Goal: Information Seeking & Learning: Understand process/instructions

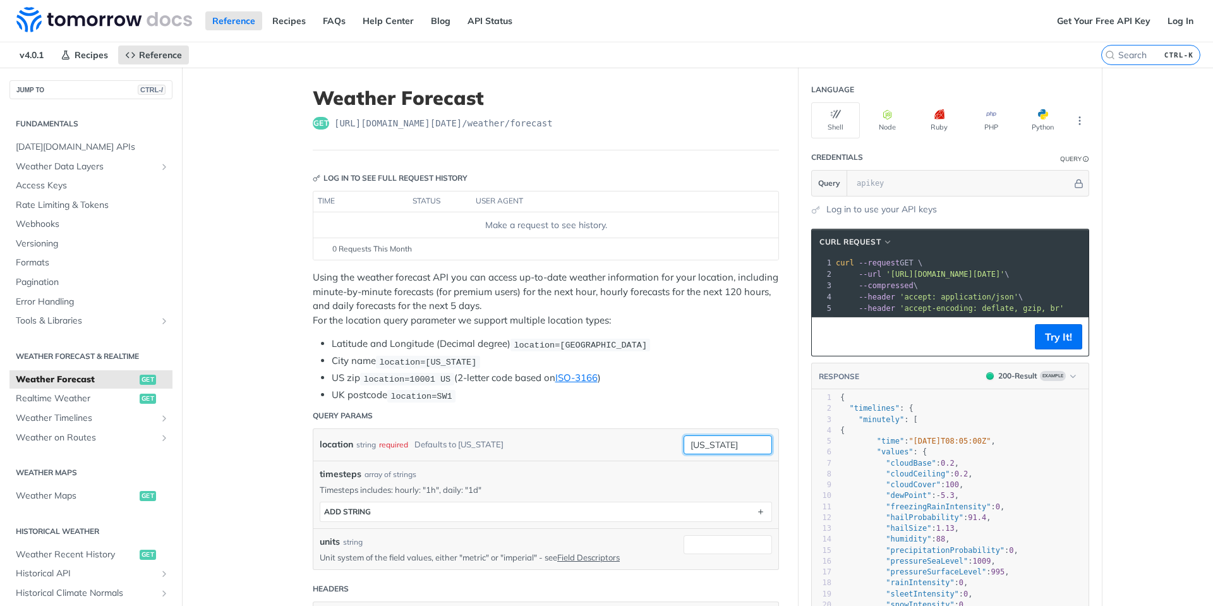
drag, startPoint x: 735, startPoint y: 439, endPoint x: 671, endPoint y: 450, distance: 64.7
click at [671, 450] on div "location string required Defaults to new york new york required type : string U…" at bounding box center [546, 444] width 452 height 19
click at [736, 379] on li "US zip location=10001 US (2-letter code based on ISO-3166 )" at bounding box center [555, 378] width 447 height 15
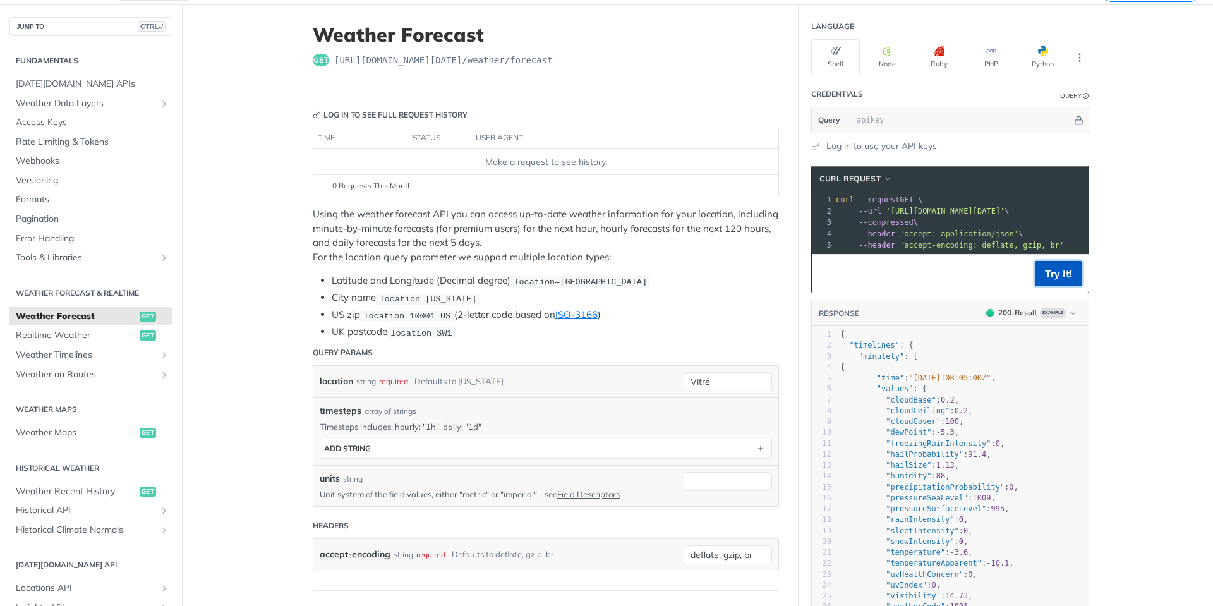
click at [1043, 281] on button "Try It!" at bounding box center [1058, 273] width 47 height 25
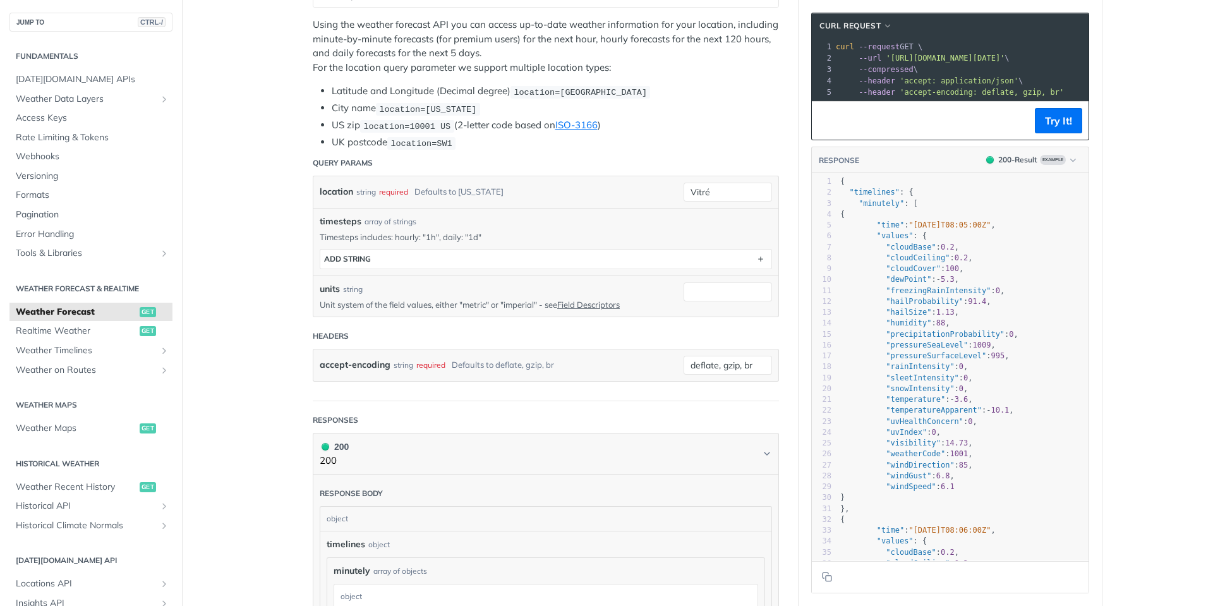
scroll to position [0, 0]
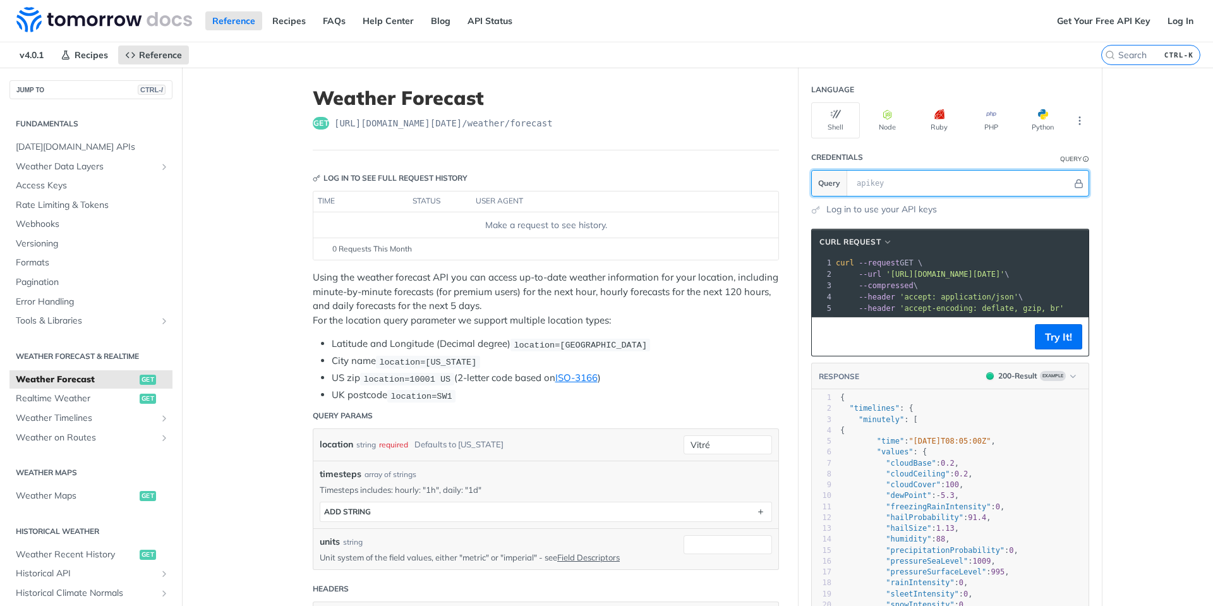
click at [911, 186] on input "text" at bounding box center [962, 183] width 222 height 25
click at [883, 126] on button "Node" at bounding box center [887, 120] width 49 height 36
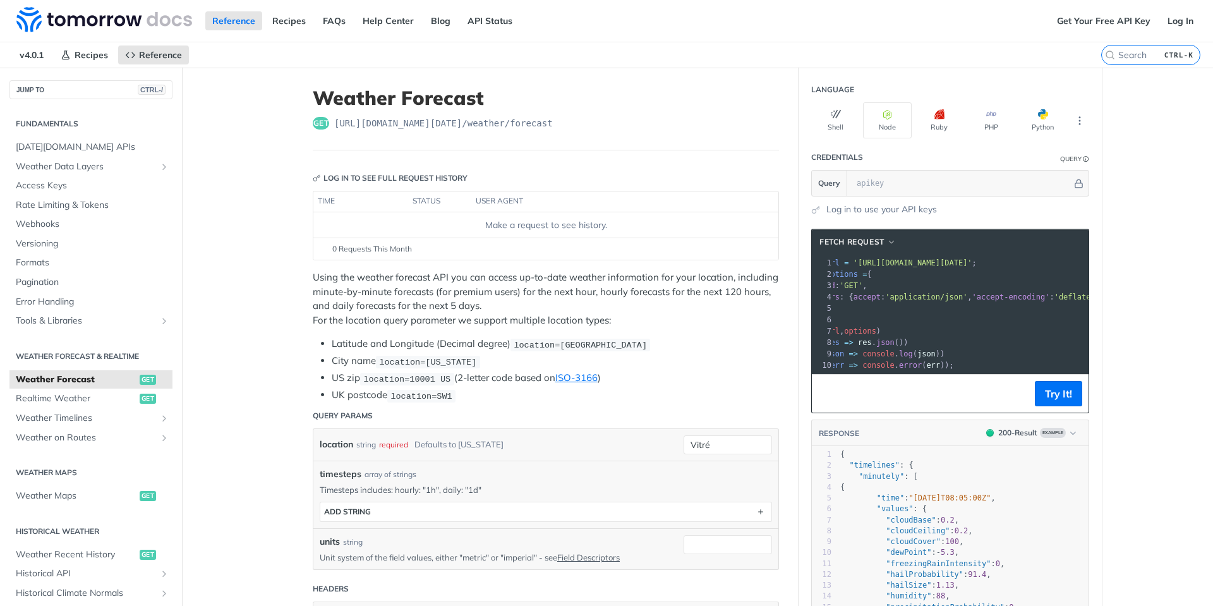
scroll to position [0, 99]
click at [751, 444] on input "Vitré" at bounding box center [728, 444] width 88 height 19
type input "Vitre"
click at [750, 373] on li "US zip location=10001 US (2-letter code based on ISO-3166 )" at bounding box center [555, 378] width 447 height 15
click at [1115, 23] on link "Get Your Free API Key" at bounding box center [1103, 20] width 107 height 19
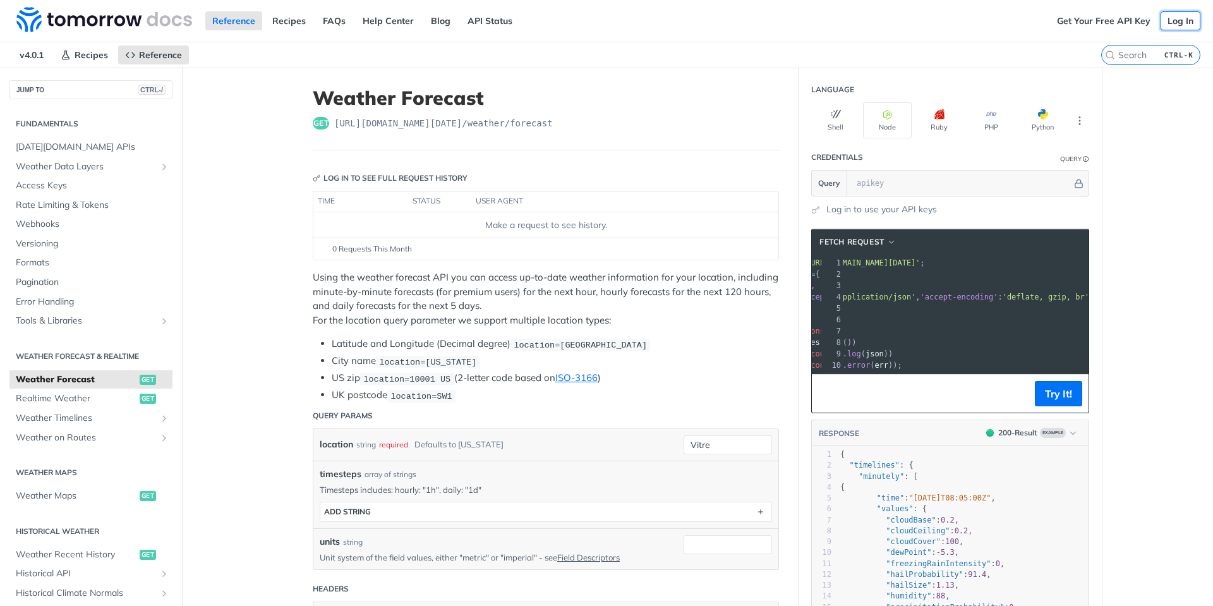
click at [1175, 20] on link "Log In" at bounding box center [1181, 20] width 40 height 19
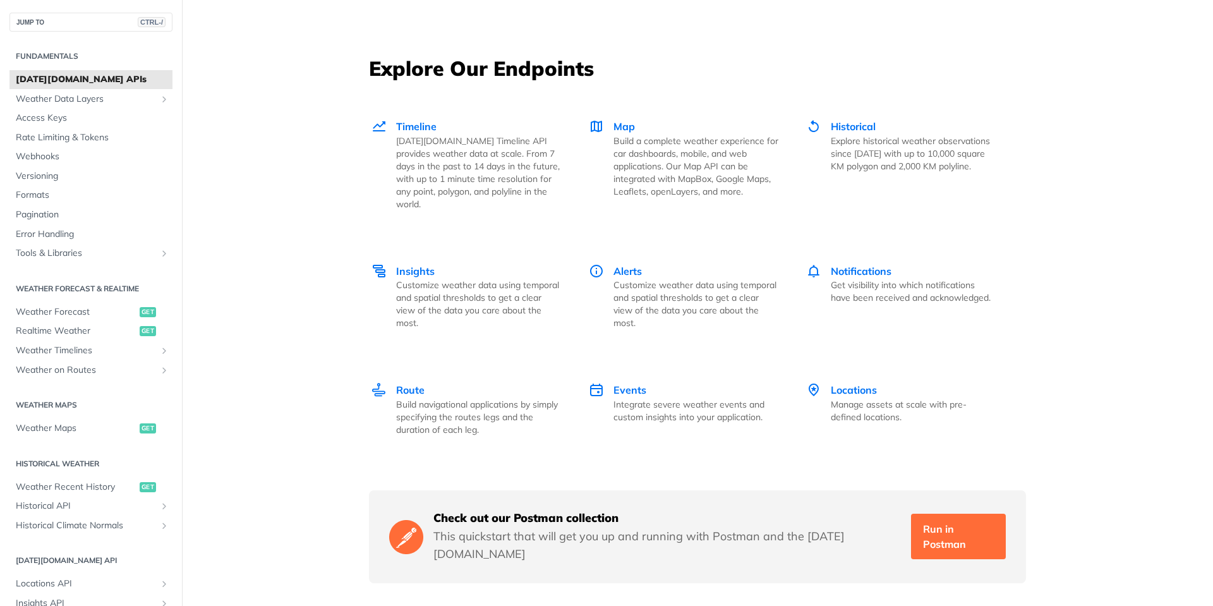
scroll to position [1833, 0]
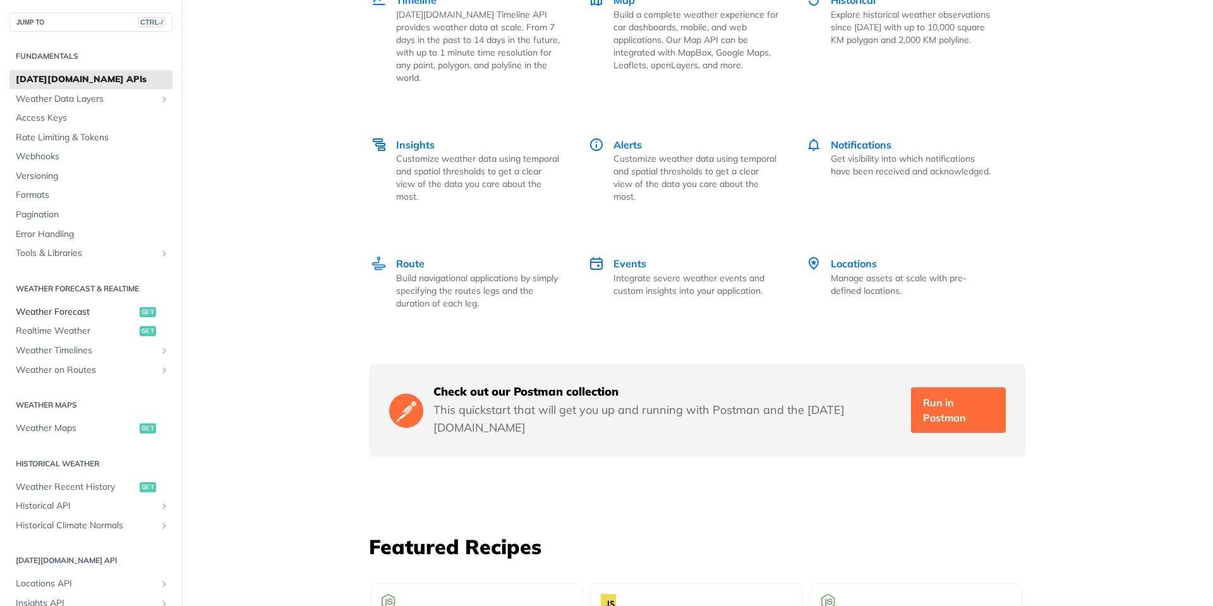
click at [47, 310] on span "Weather Forecast" at bounding box center [76, 312] width 121 height 13
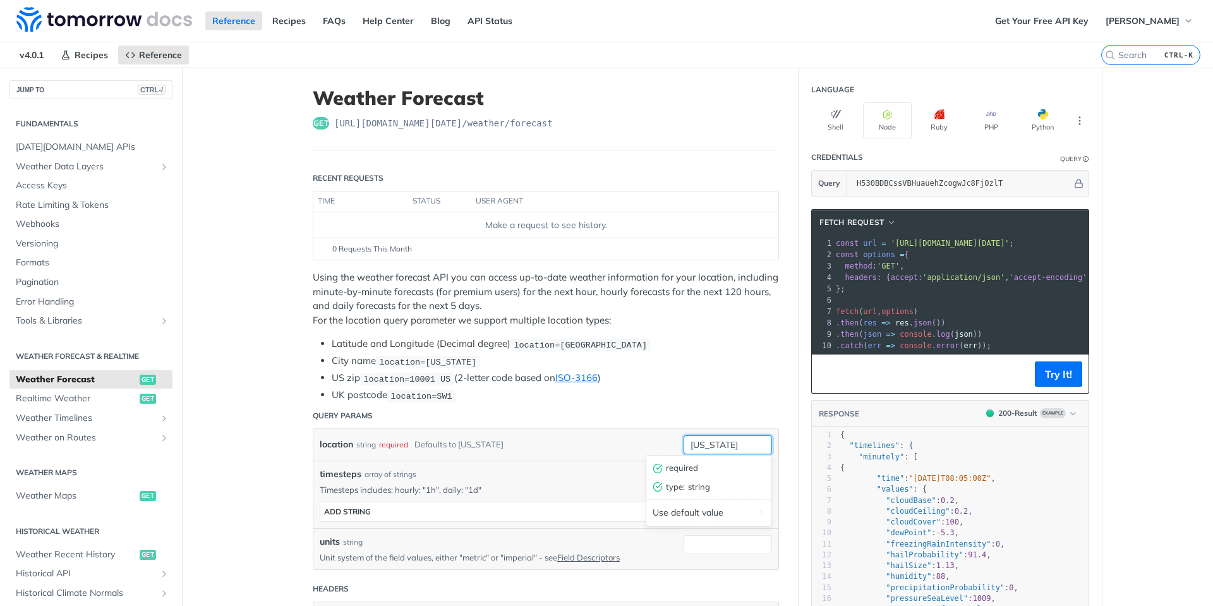
click at [739, 442] on input "[US_STATE]" at bounding box center [728, 444] width 88 height 19
type input "n"
type input "Vitre"
click at [754, 401] on li "UK postcode location=SW1" at bounding box center [555, 395] width 447 height 15
click at [1063, 382] on button "Try It!" at bounding box center [1058, 373] width 47 height 25
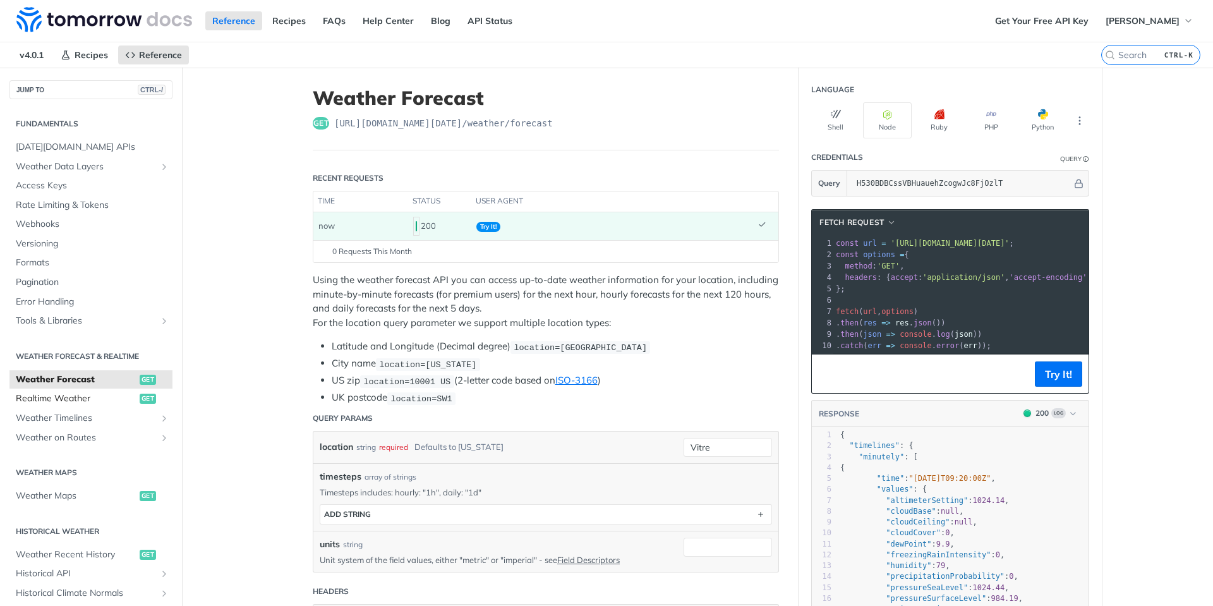
click at [63, 396] on span "Realtime Weather" at bounding box center [76, 398] width 121 height 13
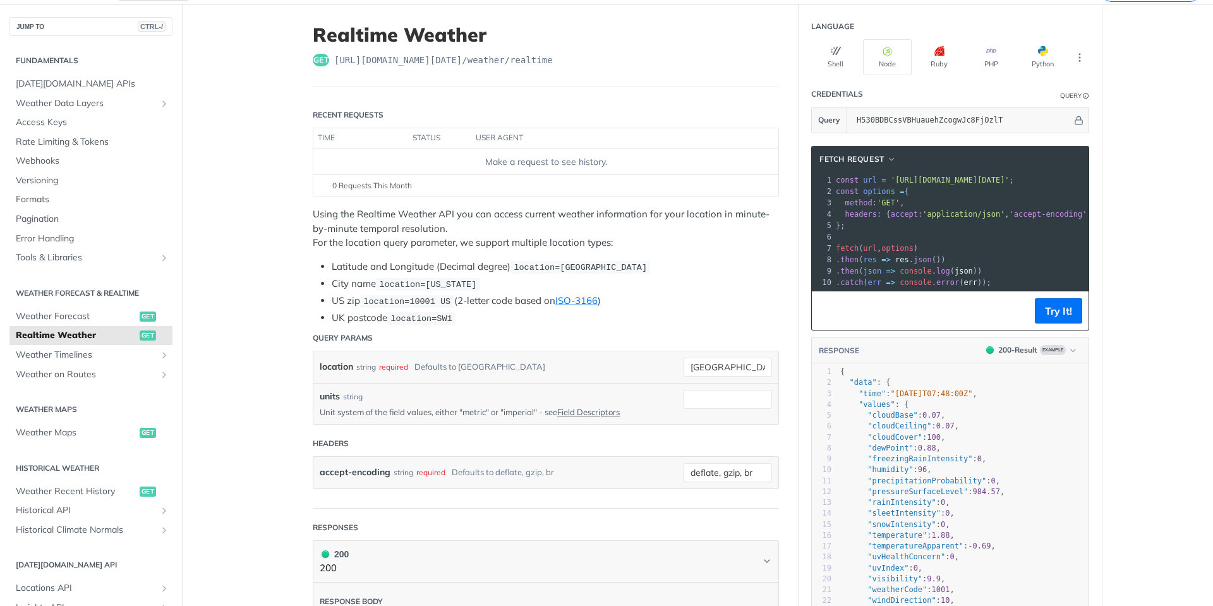
click at [425, 143] on th "status" at bounding box center [439, 138] width 63 height 20
click at [494, 131] on th "user agent" at bounding box center [612, 138] width 282 height 20
click at [494, 133] on th "user agent" at bounding box center [612, 138] width 282 height 20
drag, startPoint x: 741, startPoint y: 366, endPoint x: 667, endPoint y: 365, distance: 73.9
click at [667, 365] on div "location string required Defaults to [GEOGRAPHIC_DATA] [GEOGRAPHIC_DATA] requir…" at bounding box center [546, 367] width 452 height 19
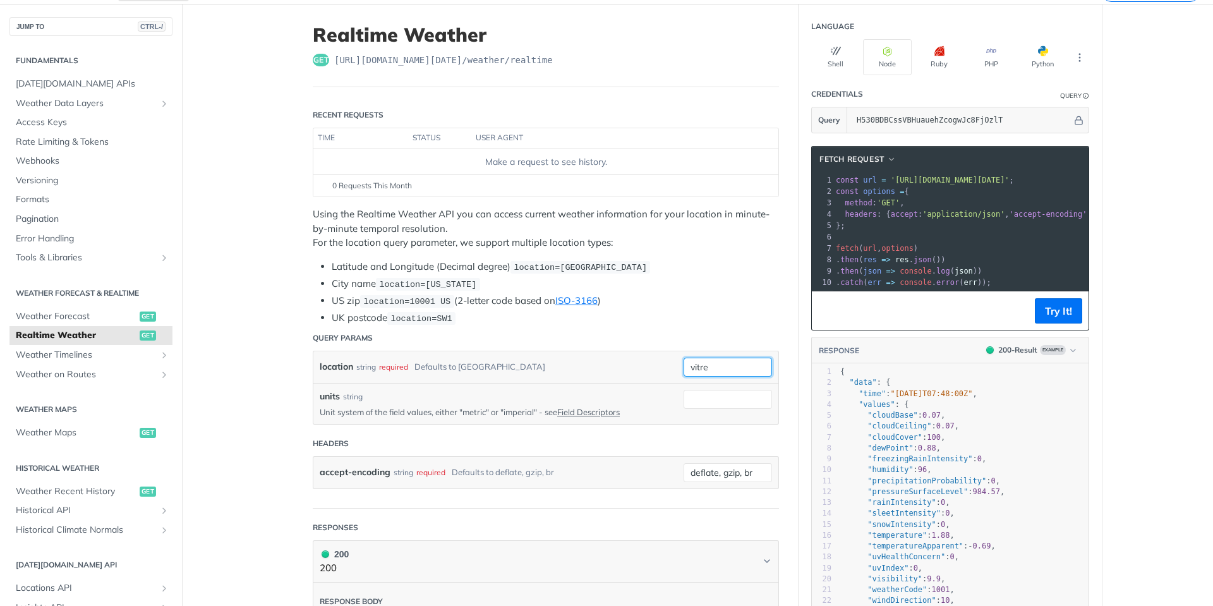
type input "vitre"
click at [1048, 316] on button "Try It!" at bounding box center [1058, 310] width 47 height 25
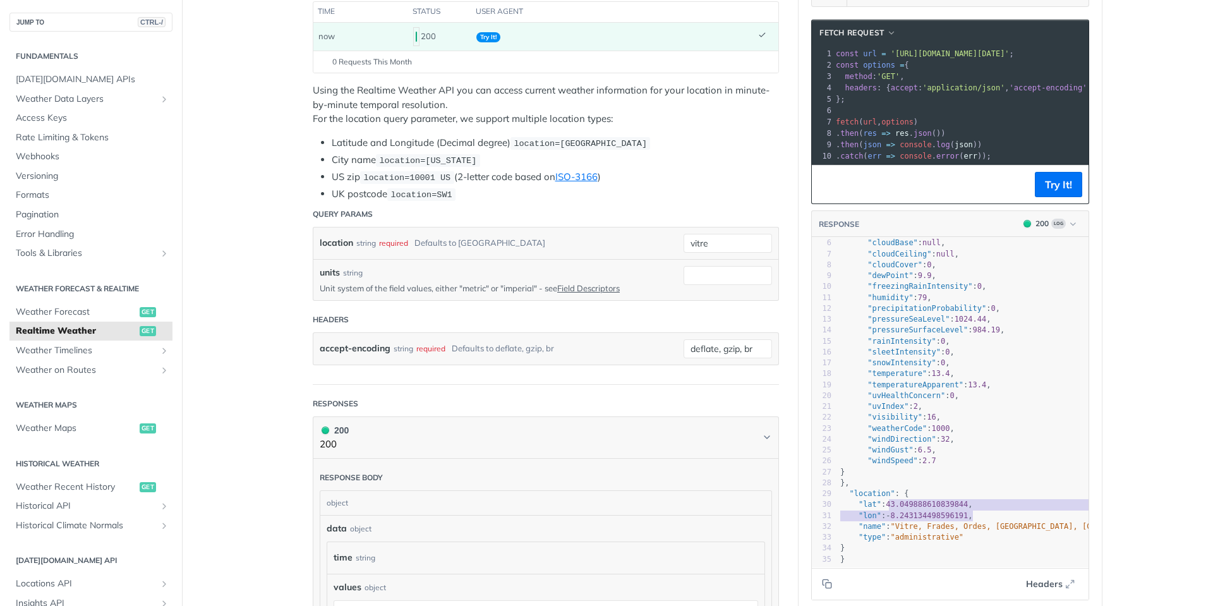
type textarea "43.049888610839844, "lon": -8.243134498596191, "name": "Vitre, Frades, Ordes, […"
drag, startPoint x: 885, startPoint y: 493, endPoint x: 1022, endPoint y: 531, distance: 141.8
click at [1022, 531] on div "1 { 2 "data" : { 3 "time" : "[DATE]T09:22:00Z" , 4 "values" : { 5 "altimeterSet…" at bounding box center [977, 374] width 279 height 382
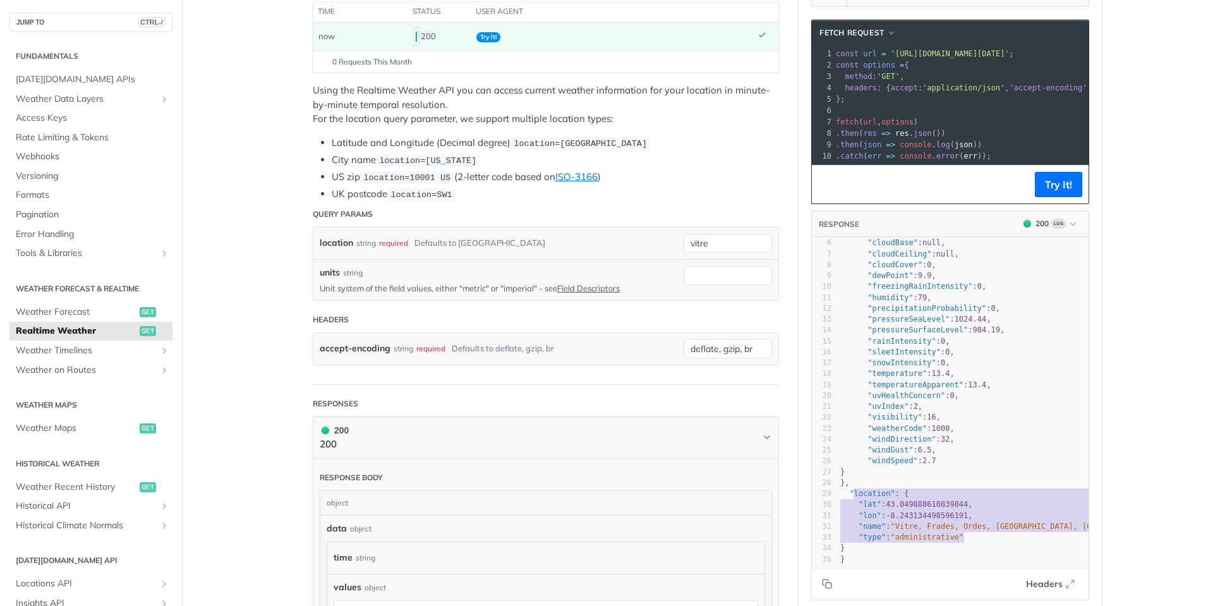
drag, startPoint x: 847, startPoint y: 483, endPoint x: 974, endPoint y: 526, distance: 133.5
click at [974, 526] on div "1 { 2 "data" : { 3 "time" : "[DATE]T09:22:00Z" , 4 "values" : { 5 "altimeterSet…" at bounding box center [977, 374] width 279 height 382
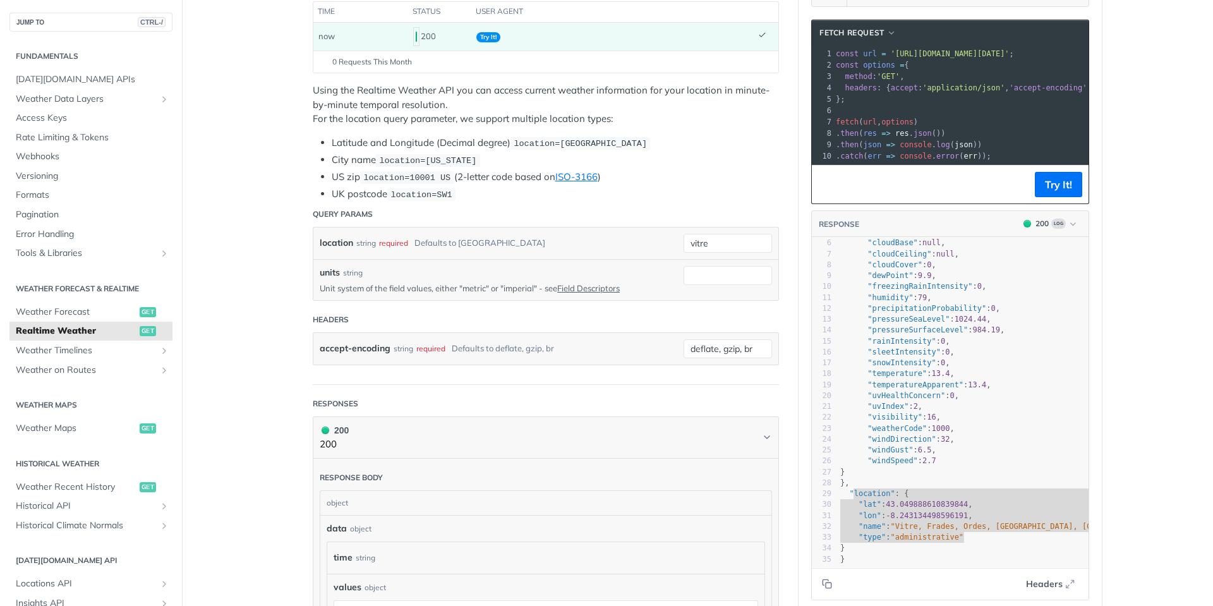
type textarea "location": { "[GEOGRAPHIC_DATA], "name": "Vitre, Frades, Ordes, [GEOGRAPHIC_DAT…"
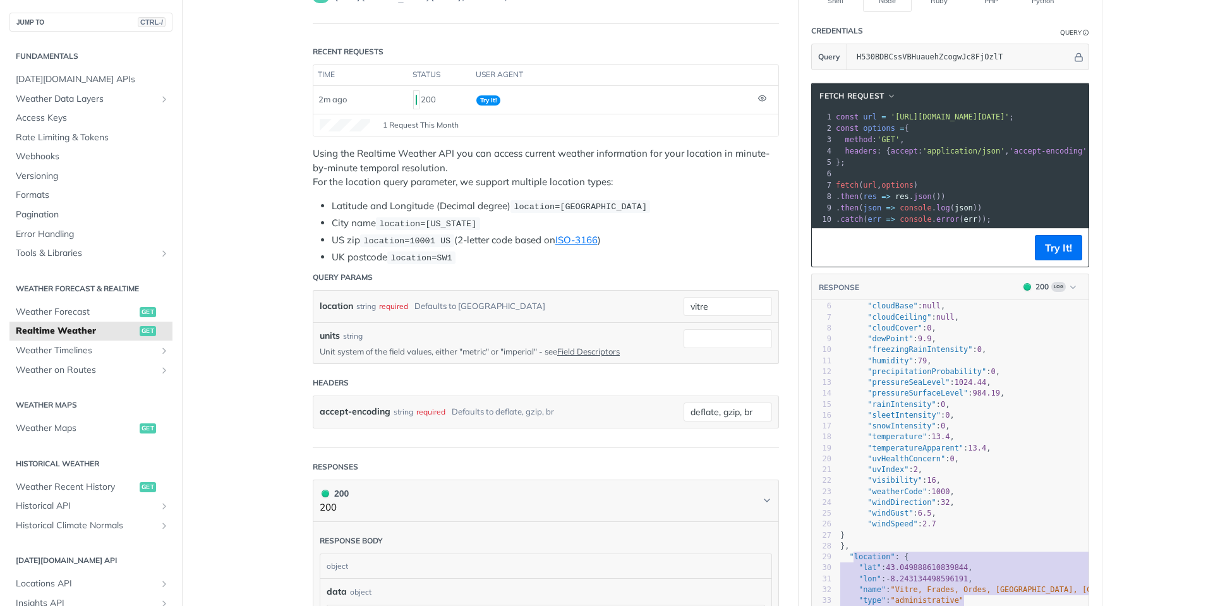
scroll to position [316, 0]
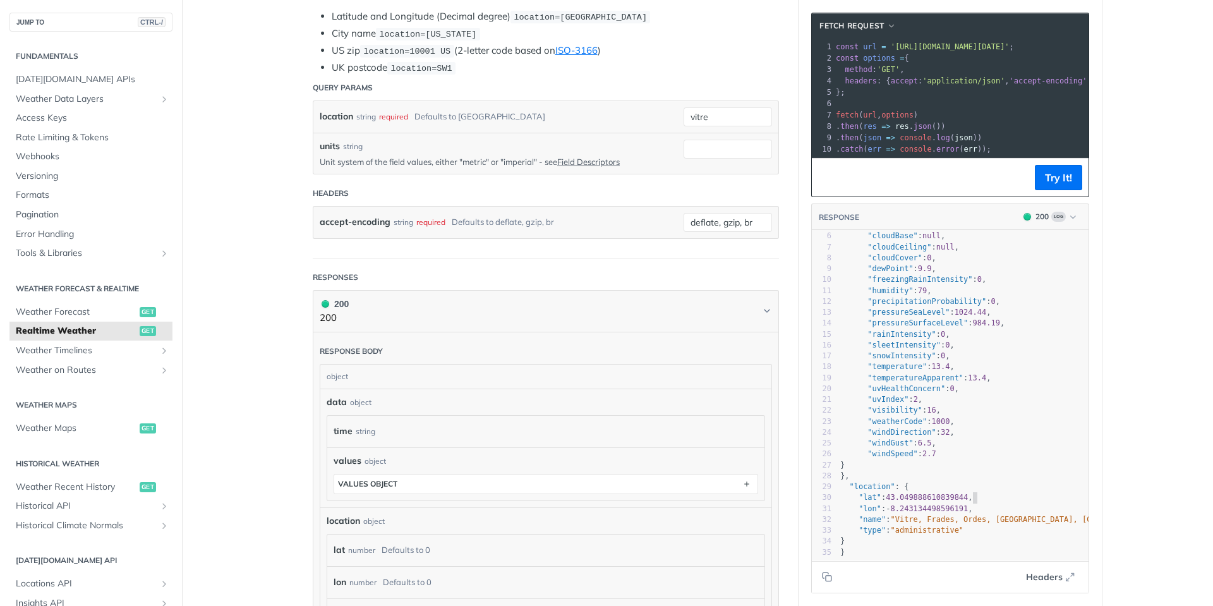
click at [983, 492] on pre ""lat" : 43.049888610839844 ," at bounding box center [977, 497] width 279 height 11
drag, startPoint x: 963, startPoint y: 487, endPoint x: 892, endPoint y: 487, distance: 71.4
click at [887, 493] on span "43.049888610839844" at bounding box center [927, 497] width 82 height 9
type textarea "​3.049888610839844"
drag, startPoint x: 902, startPoint y: 487, endPoint x: 991, endPoint y: 489, distance: 89.8
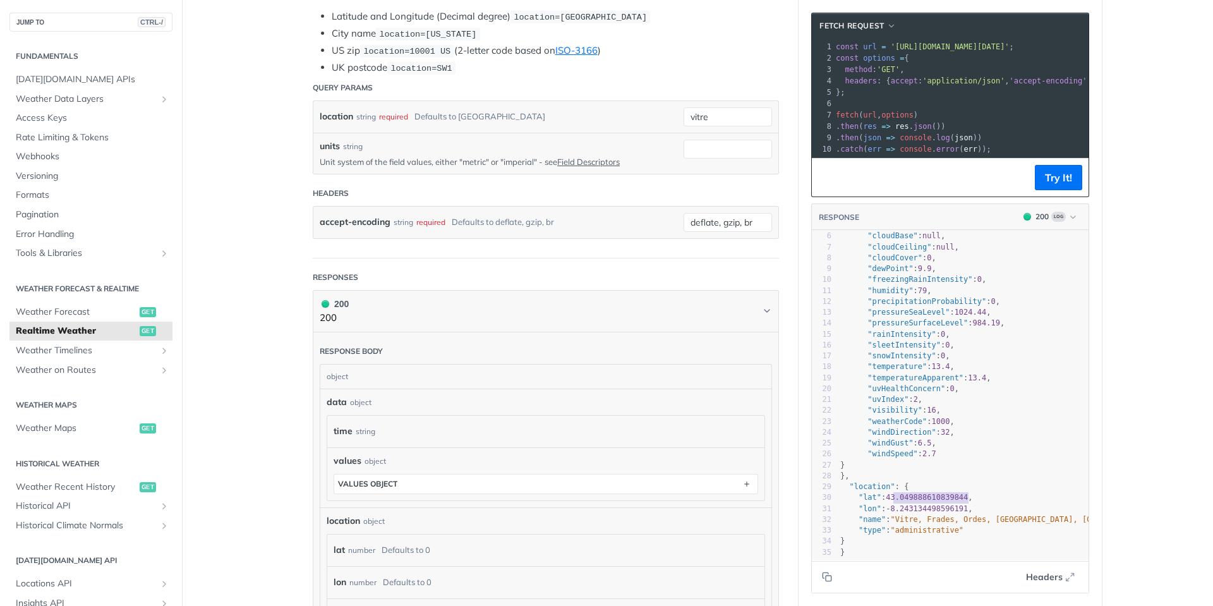
click at [992, 492] on pre ""lat" : 43.049888610839844 ," at bounding box center [977, 497] width 279 height 11
drag, startPoint x: 962, startPoint y: 486, endPoint x: 885, endPoint y: 489, distance: 77.8
click at [886, 493] on span "43.049888610839844" at bounding box center [927, 497] width 82 height 9
type textarea "43.049888610839844"
drag, startPoint x: 962, startPoint y: 499, endPoint x: 885, endPoint y: 499, distance: 77.1
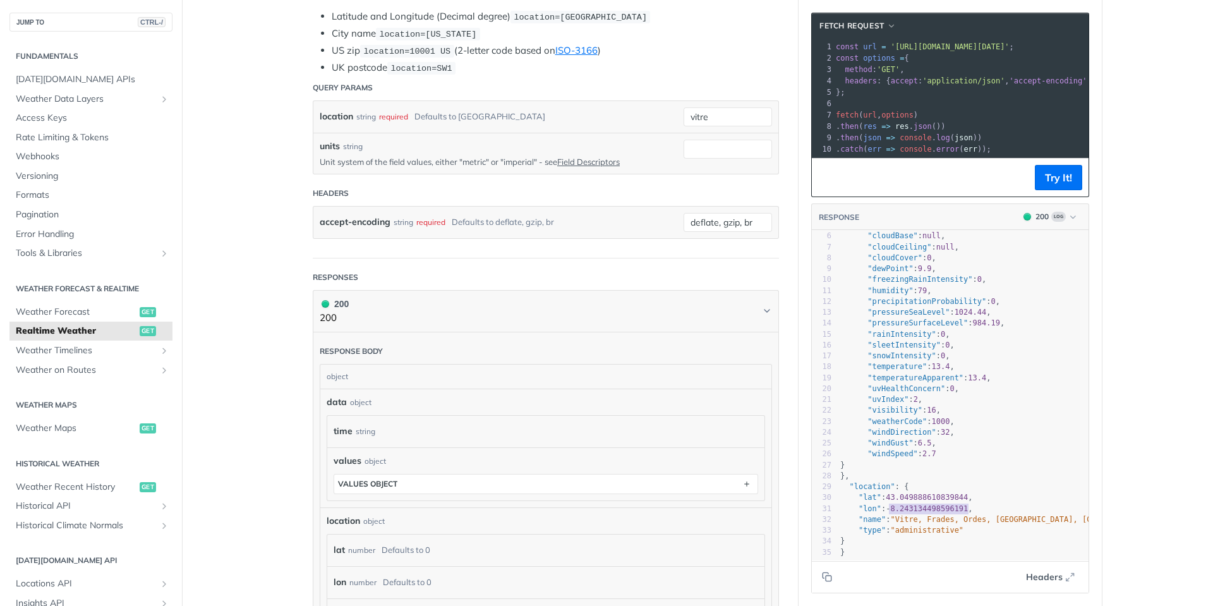
click at [885, 504] on span ""lon" : - 8.243134498596191 ," at bounding box center [906, 508] width 133 height 9
type textarea "-8.243134498596191"
click at [718, 114] on input "vitre" at bounding box center [728, 116] width 88 height 19
type input "vitré"
click at [1049, 190] on button "Try It!" at bounding box center [1058, 177] width 47 height 25
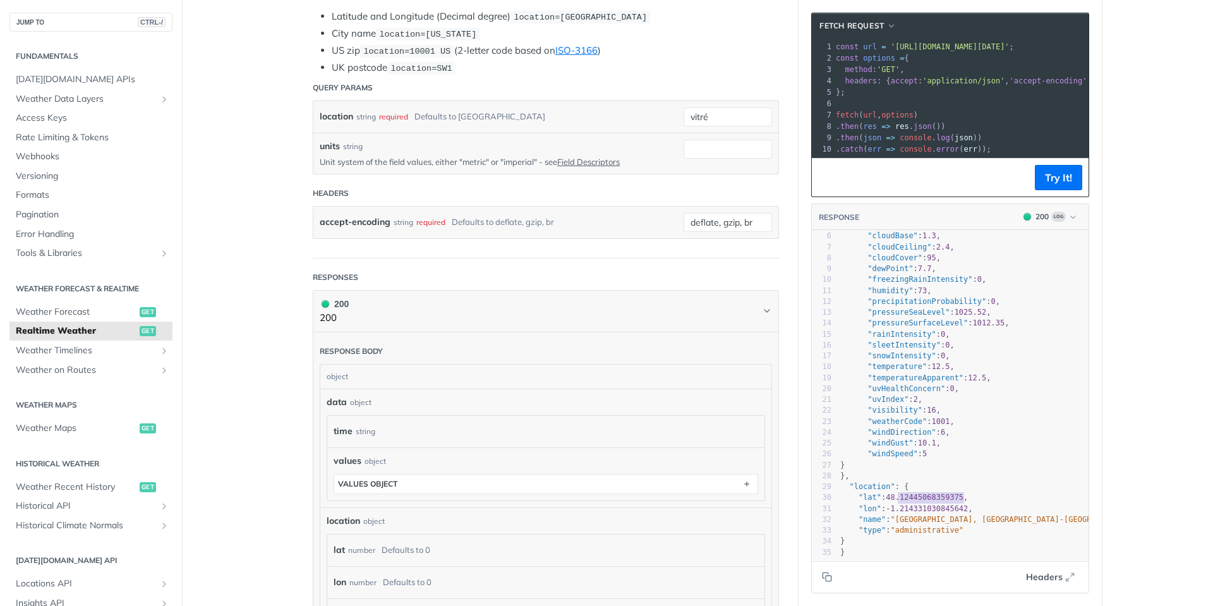
scroll to position [344, 0]
drag, startPoint x: 959, startPoint y: 488, endPoint x: 884, endPoint y: 485, distance: 74.6
click at [886, 493] on span "48.12445068359375" at bounding box center [925, 497] width 78 height 9
type textarea "48.12445068359375"
drag, startPoint x: 963, startPoint y: 498, endPoint x: 885, endPoint y: 496, distance: 77.7
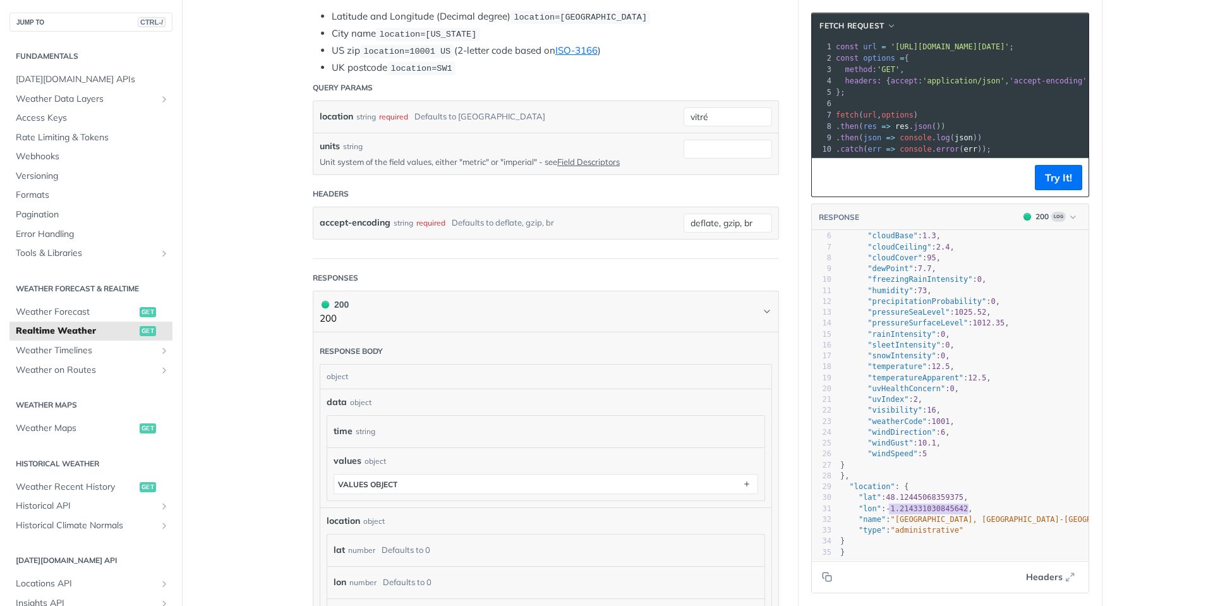
click at [885, 504] on span ""lon" : - 1.214331030845642 ," at bounding box center [906, 508] width 133 height 9
type textarea "-1.214331030845642"
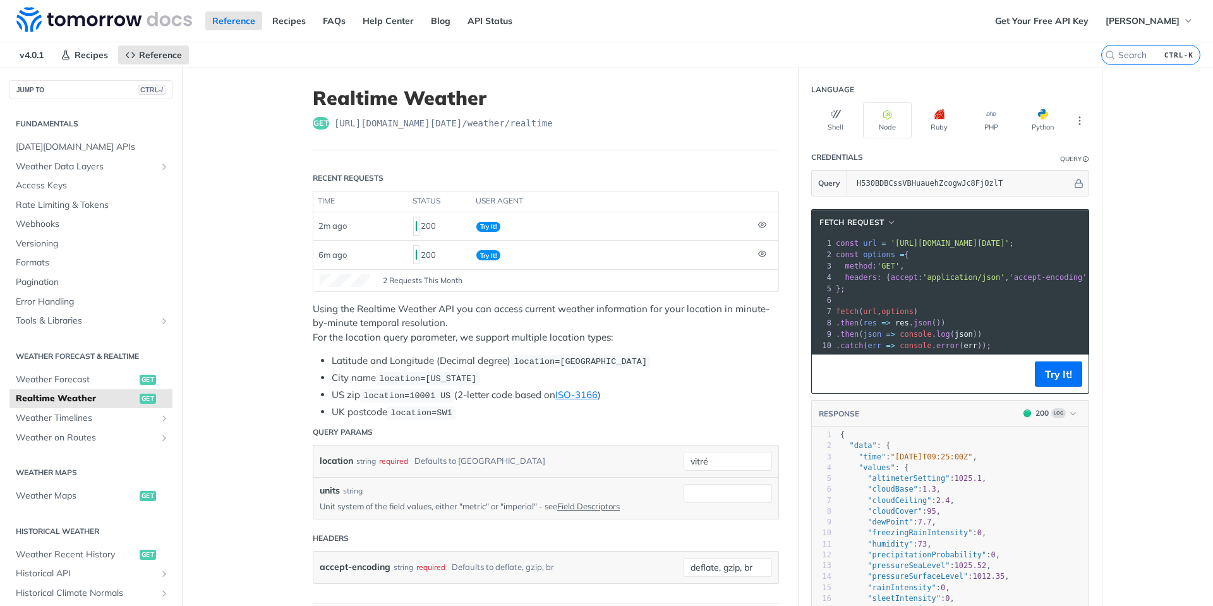
scroll to position [63, 0]
click at [696, 52] on nav "v4.0.1 Recipes Reference" at bounding box center [550, 54] width 1101 height 25
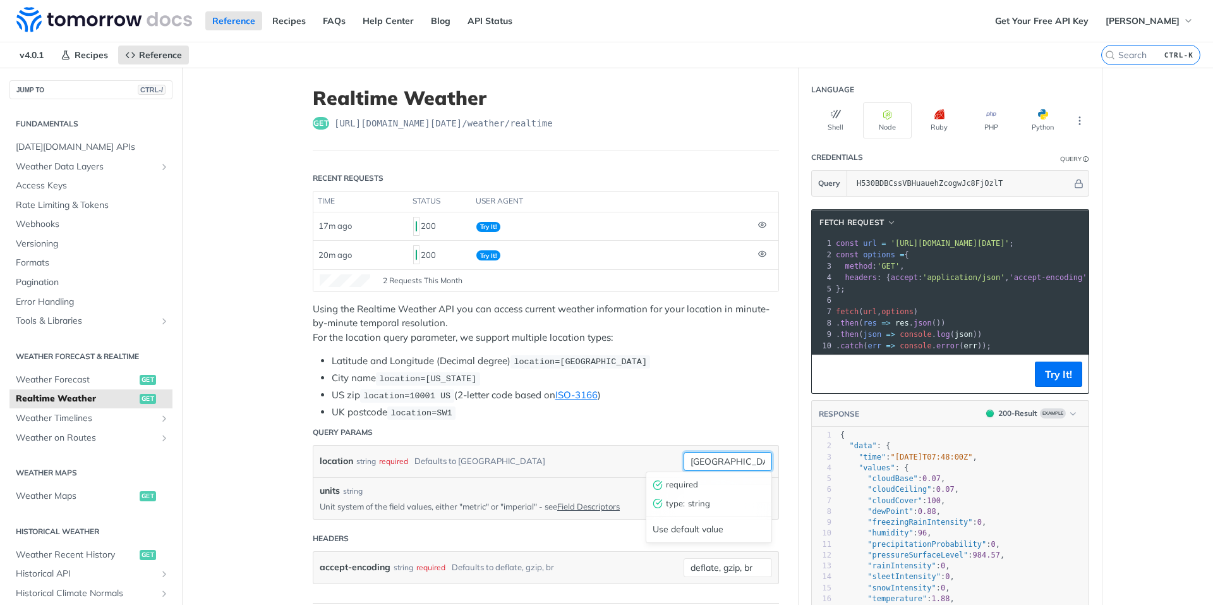
drag, startPoint x: 732, startPoint y: 454, endPoint x: 652, endPoint y: 459, distance: 80.4
click at [652, 459] on div "location string required Defaults to [GEOGRAPHIC_DATA] [GEOGRAPHIC_DATA] requir…" at bounding box center [546, 461] width 452 height 19
click at [44, 379] on span "Weather Forecast" at bounding box center [76, 379] width 121 height 13
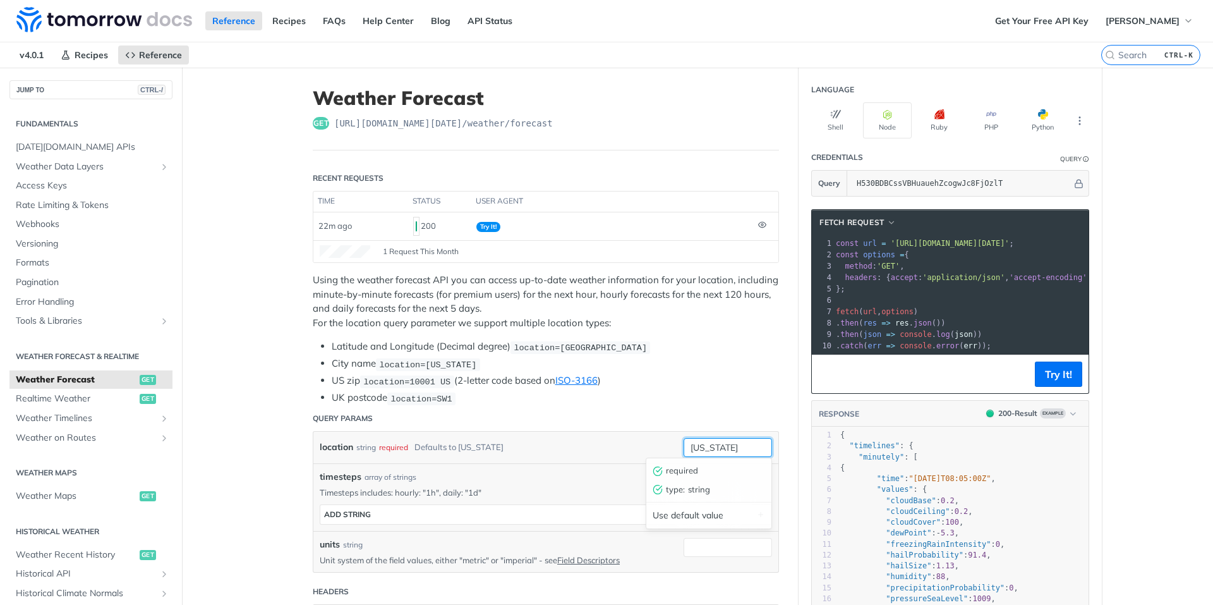
drag, startPoint x: 735, startPoint y: 441, endPoint x: 679, endPoint y: 447, distance: 56.5
click at [684, 447] on input "[US_STATE]" at bounding box center [728, 447] width 88 height 19
type input "vitré"
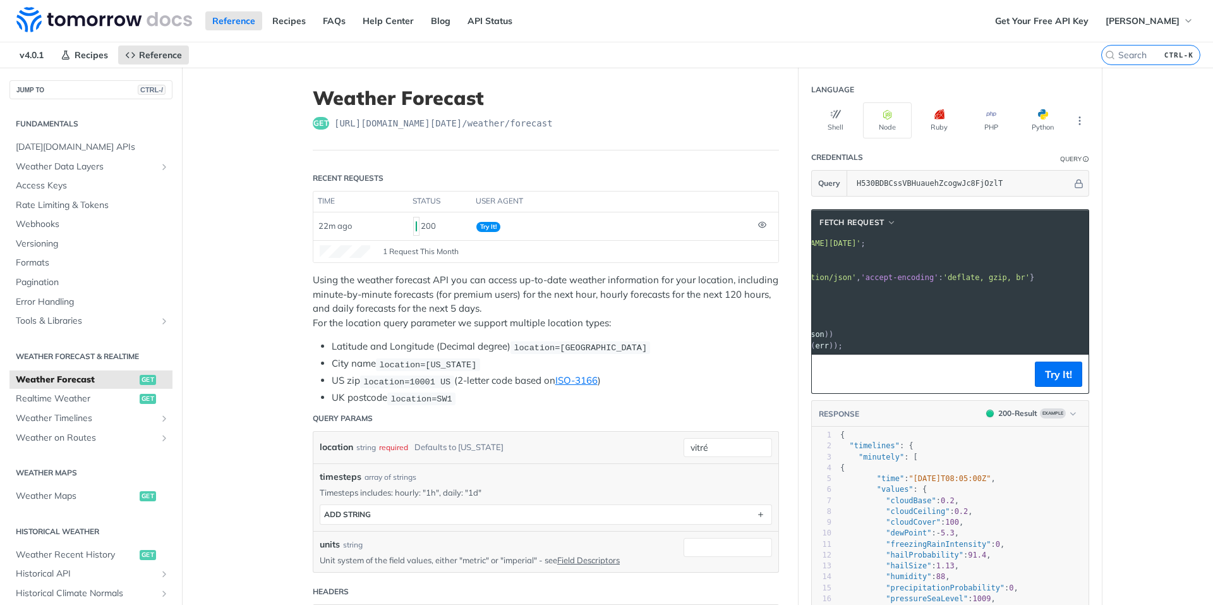
scroll to position [0, 171]
click at [718, 445] on input "vitré" at bounding box center [728, 447] width 88 height 19
type input "vitré"
click at [733, 384] on li "US zip location=10001 US (2-letter code based on ISO-3166 )" at bounding box center [555, 380] width 447 height 15
drag, startPoint x: 969, startPoint y: 242, endPoint x: 996, endPoint y: 243, distance: 27.2
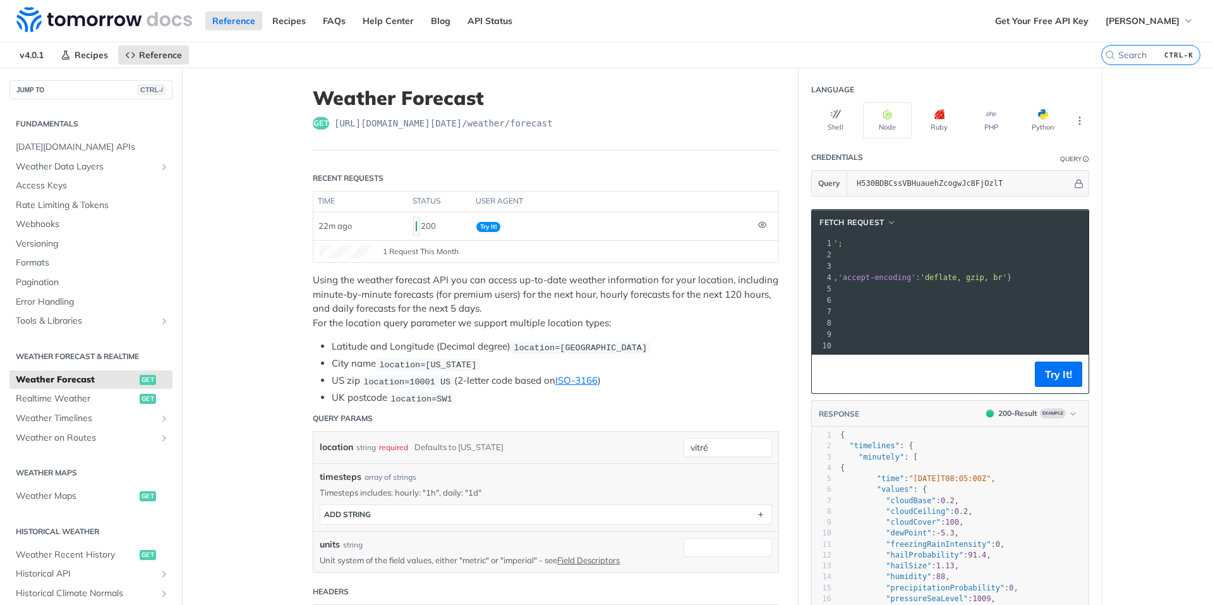
click at [839, 243] on span "'https://api.tomorrow.io/v4/weather/forecast?location=vitr%C3%A9&apikey=H530BDB…" at bounding box center [779, 243] width 119 height 9
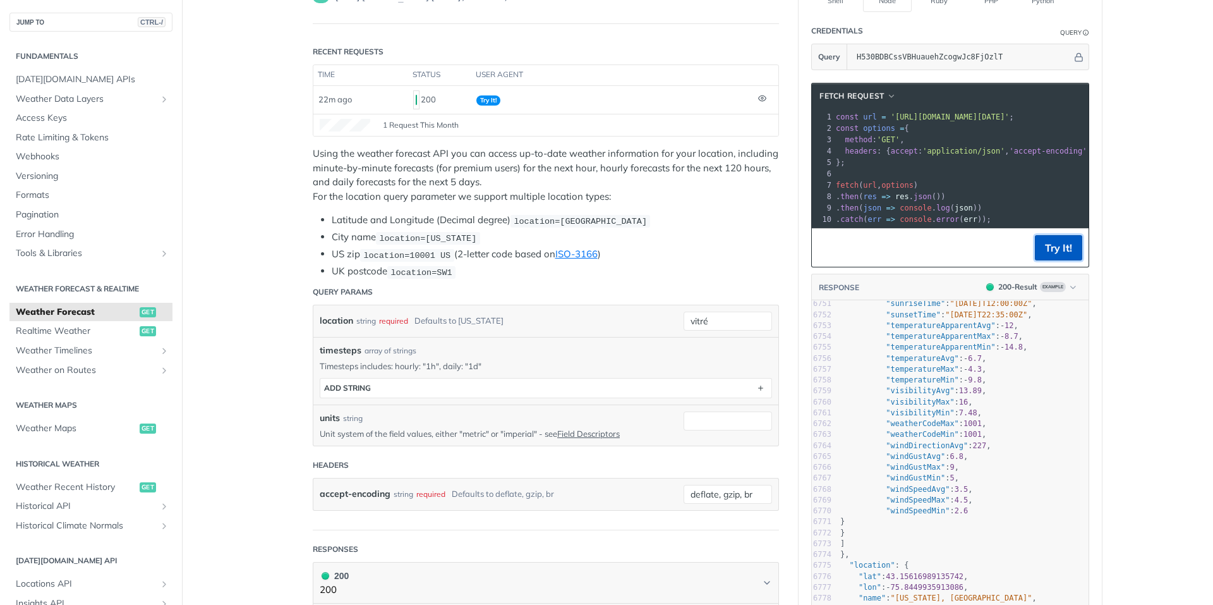
click at [1062, 254] on button "Try It!" at bounding box center [1058, 247] width 47 height 25
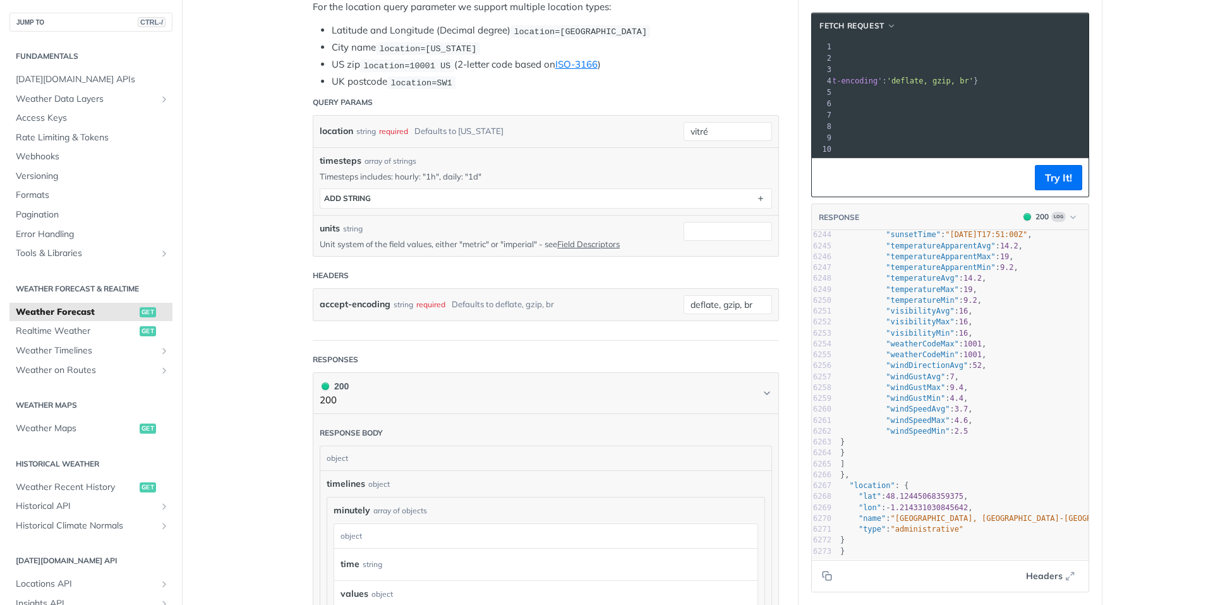
scroll to position [0, 271]
drag, startPoint x: 888, startPoint y: 46, endPoint x: 1078, endPoint y: 47, distance: 190.2
click at [753, 47] on span "const url = 'https://api.tomorrow.io/v4/weather/forecast?location=vitr%C3%A9&ap…" at bounding box center [663, 46] width 178 height 9
copy span "https://api.tomorrow.io/v4/weather/forecast?location=vitr%C3%A9&apikey=H530BDBC…"
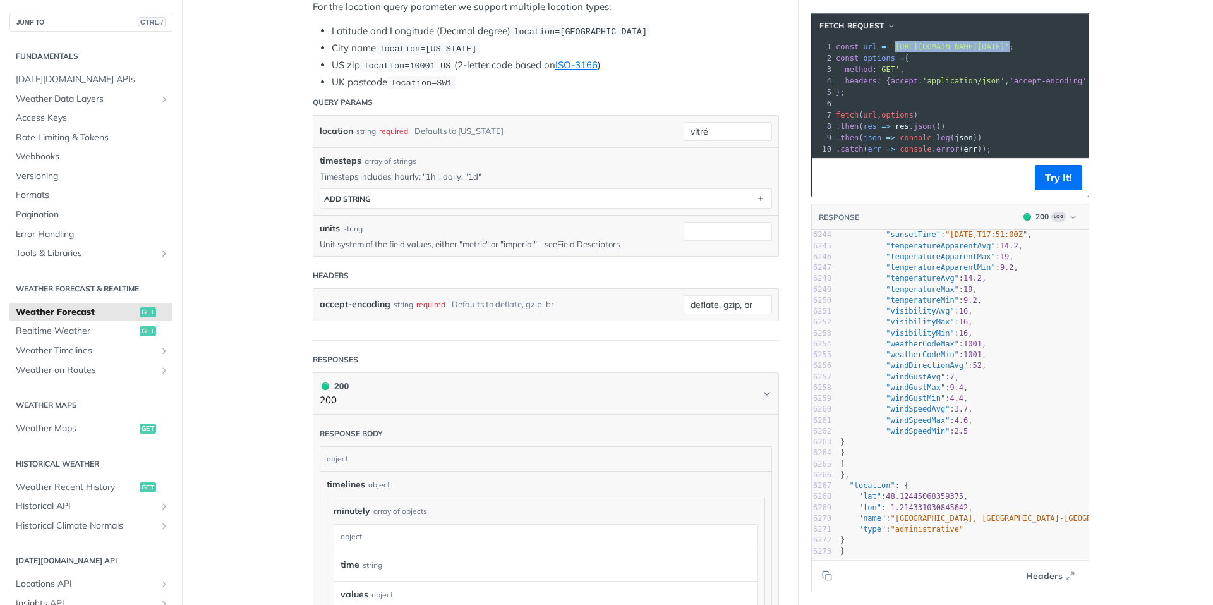
drag, startPoint x: 1076, startPoint y: 46, endPoint x: 887, endPoint y: 46, distance: 188.9
click at [891, 46] on span "'https://api.tomorrow.io/v4/weather/forecast?location=vitr%C3%A9&apikey=H530BDB…" at bounding box center [950, 46] width 119 height 9
copy span "https://api.tomorrow.io/v4/weather/forecast?location=vitr%C3%A9&apikey=H530BDBC…"
